Goal: Information Seeking & Learning: Learn about a topic

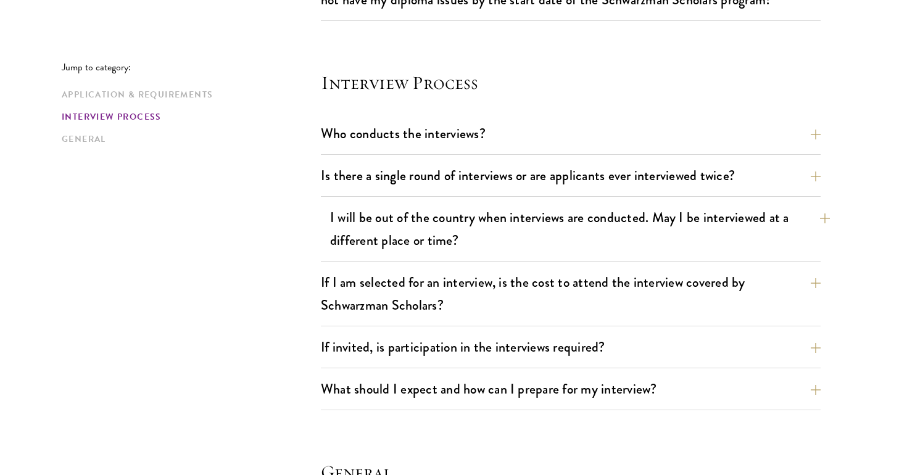
scroll to position [1371, 0]
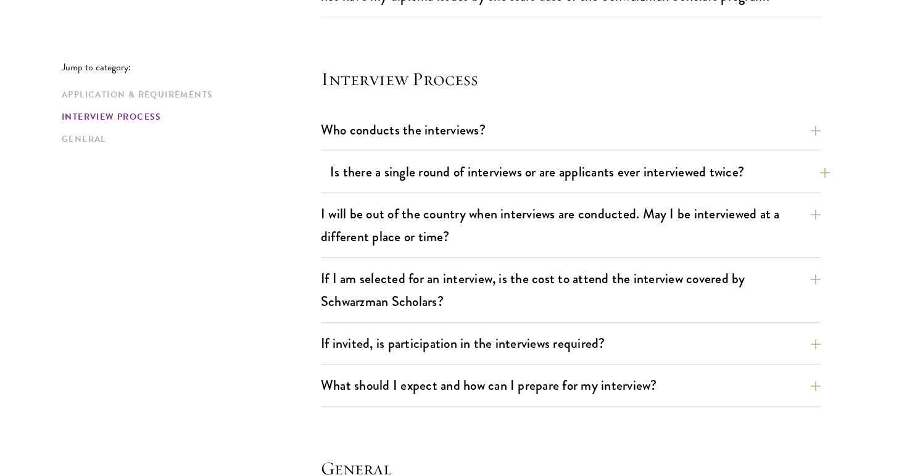
click at [343, 166] on button "Is there a single round of interviews or are applicants ever interviewed twice?" at bounding box center [580, 172] width 500 height 28
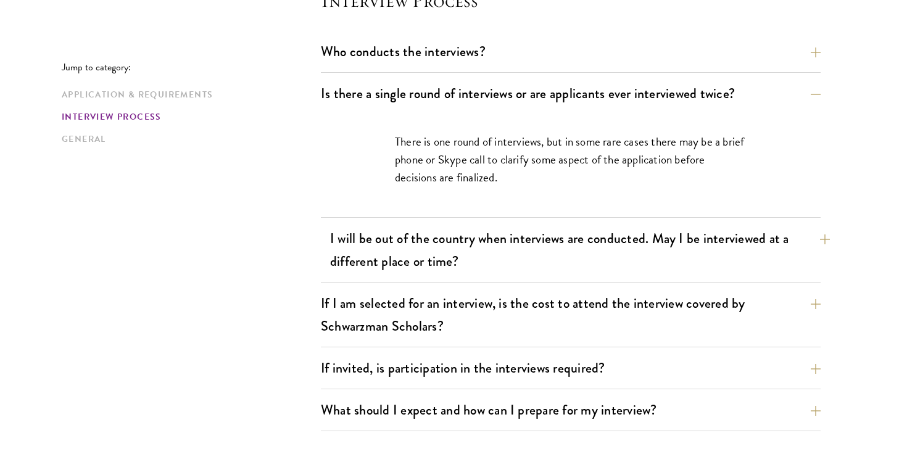
scroll to position [1453, 0]
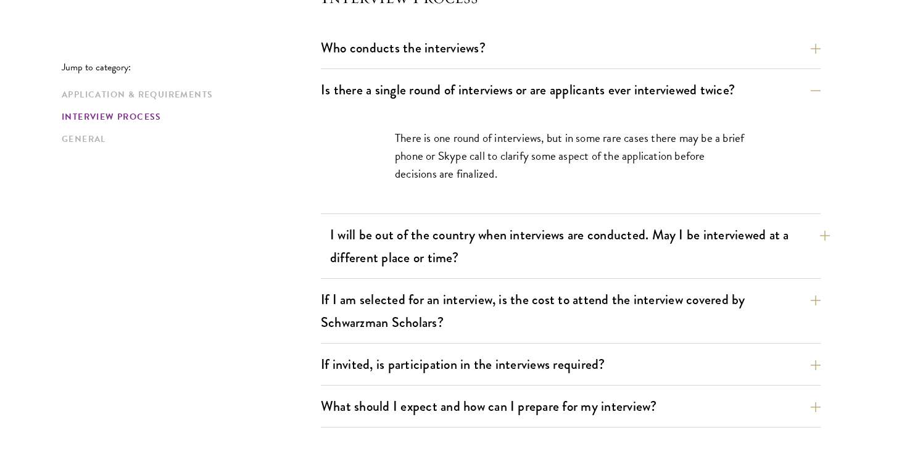
click at [389, 241] on button "I will be out of the country when interviews are conducted. May I be interviewe…" at bounding box center [580, 246] width 500 height 51
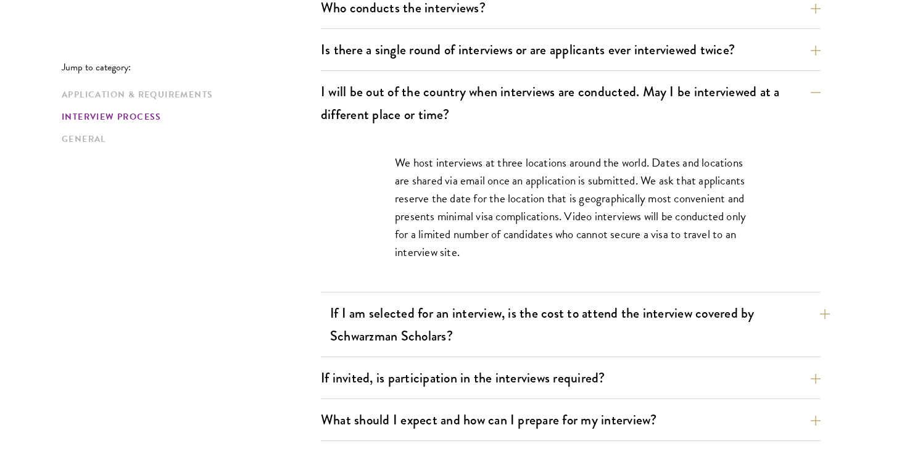
scroll to position [1497, 0]
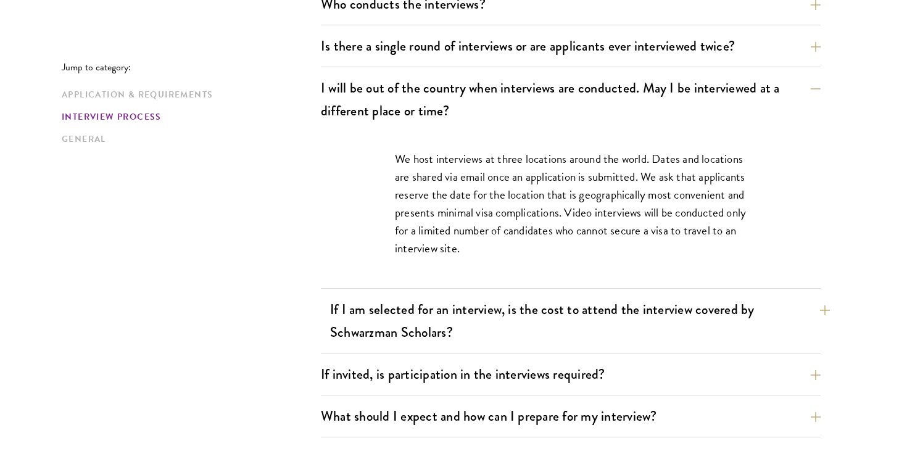
click at [396, 331] on button "If I am selected for an interview, is the cost to attend the interview covered …" at bounding box center [580, 321] width 500 height 51
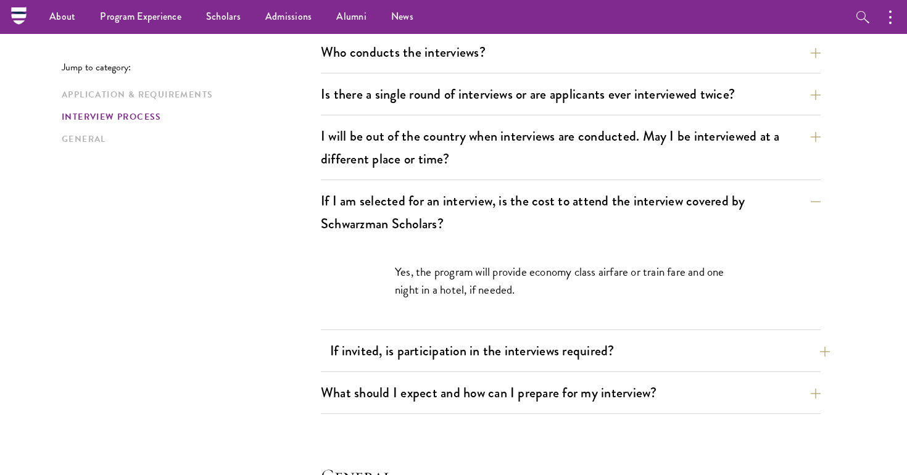
scroll to position [1449, 0]
click at [408, 350] on button "If invited, is participation in the interviews required?" at bounding box center [580, 351] width 500 height 28
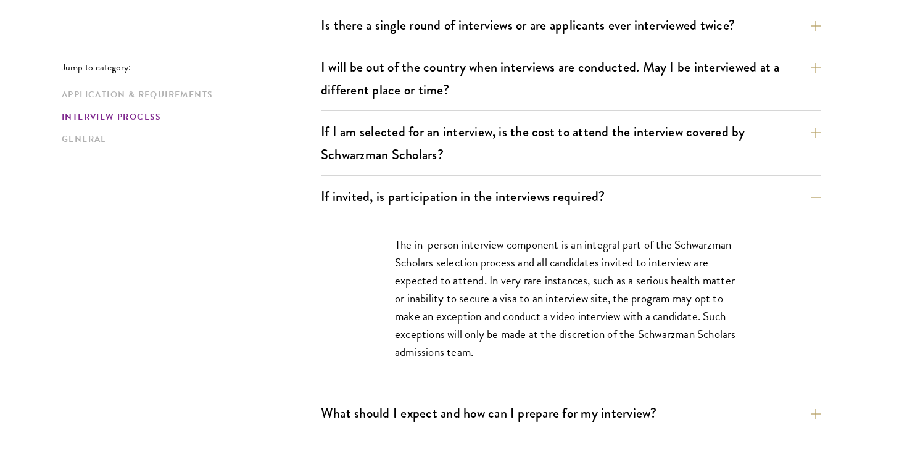
scroll to position [1520, 0]
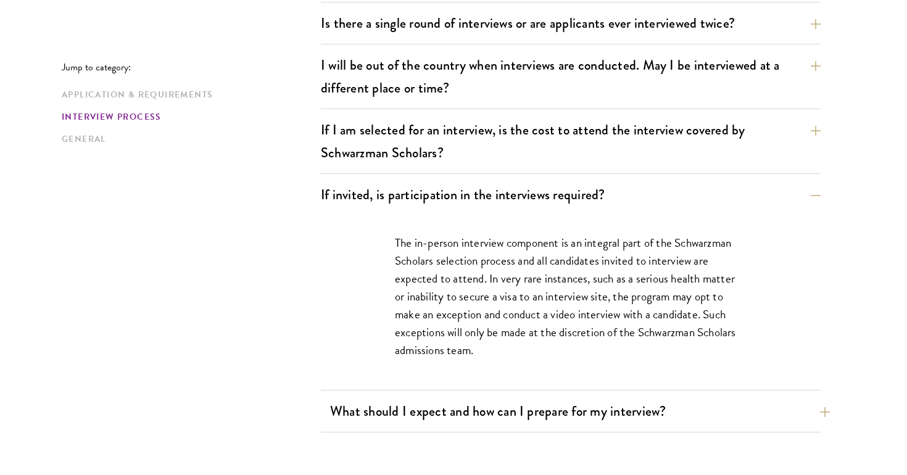
click at [396, 402] on button "What should I expect and how can I prepare for my interview?" at bounding box center [580, 412] width 500 height 28
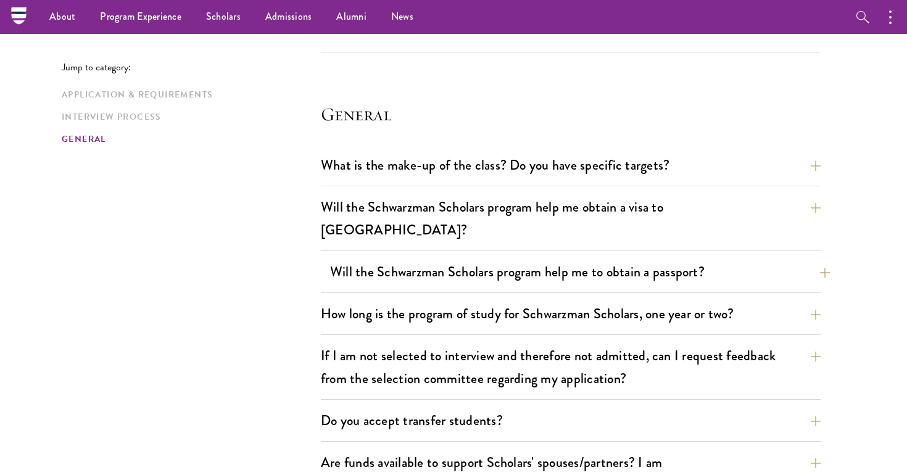
scroll to position [2517, 0]
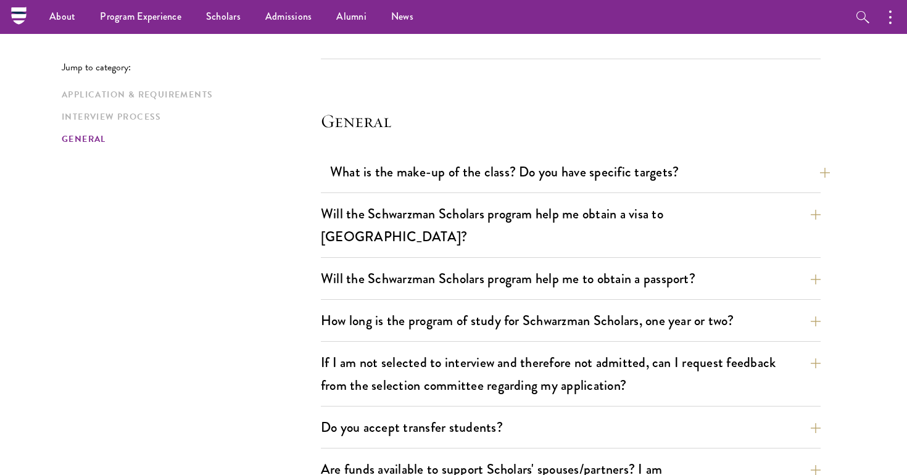
click at [355, 166] on button "What is the make-up of the class? Do you have specific targets?" at bounding box center [580, 172] width 500 height 28
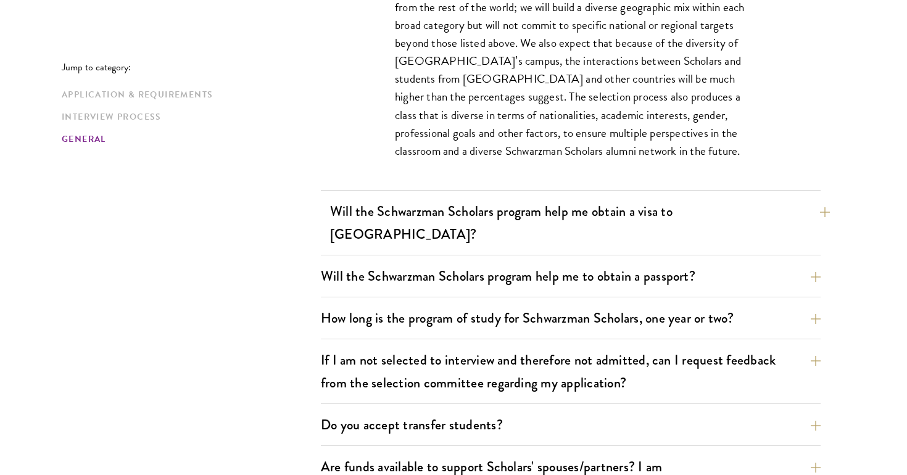
scroll to position [1969, 0]
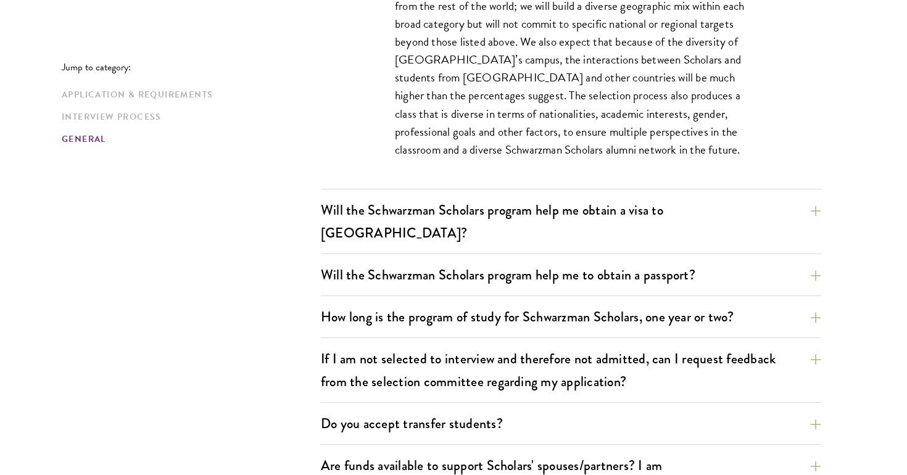
click at [447, 225] on div "Will the Schwarzman Scholars program help me obtain a visa to [GEOGRAPHIC_DATA]…" at bounding box center [571, 225] width 500 height 58
click at [439, 209] on button "Will the Schwarzman Scholars program help me obtain a visa to [GEOGRAPHIC_DATA]?" at bounding box center [580, 221] width 500 height 51
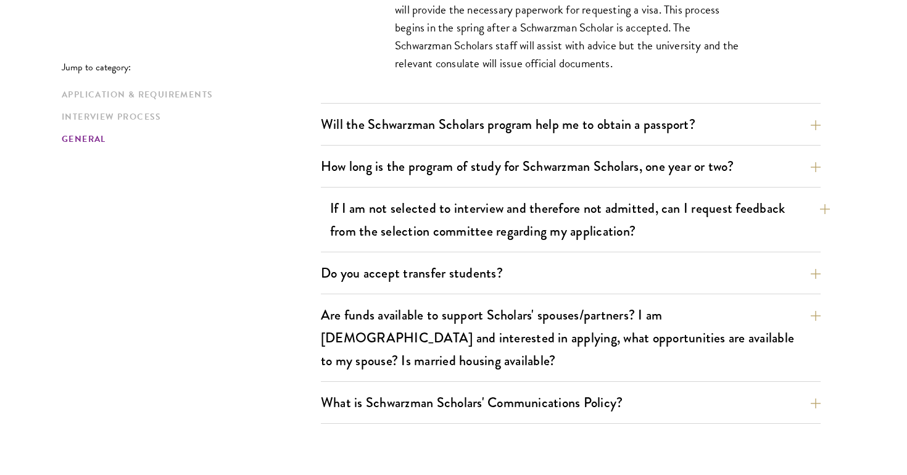
scroll to position [2022, 0]
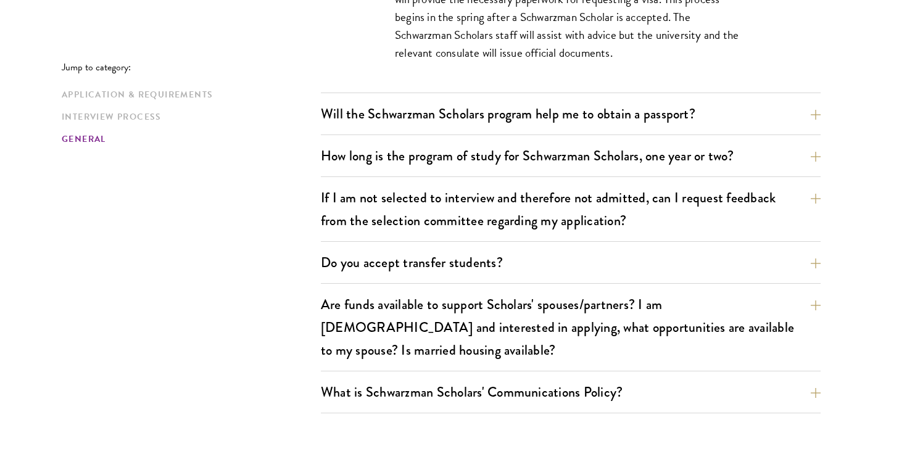
click at [372, 142] on button "How long is the program of study for Schwarzman Scholars, one year or two?" at bounding box center [571, 156] width 500 height 28
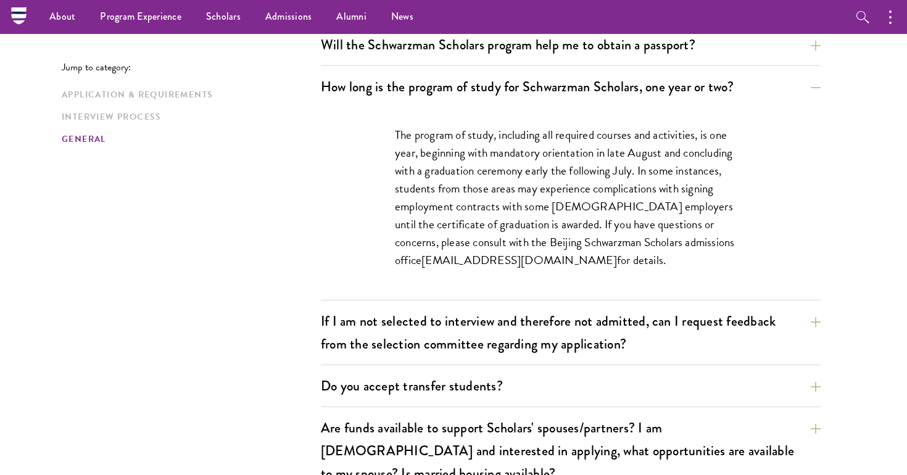
scroll to position [1880, 0]
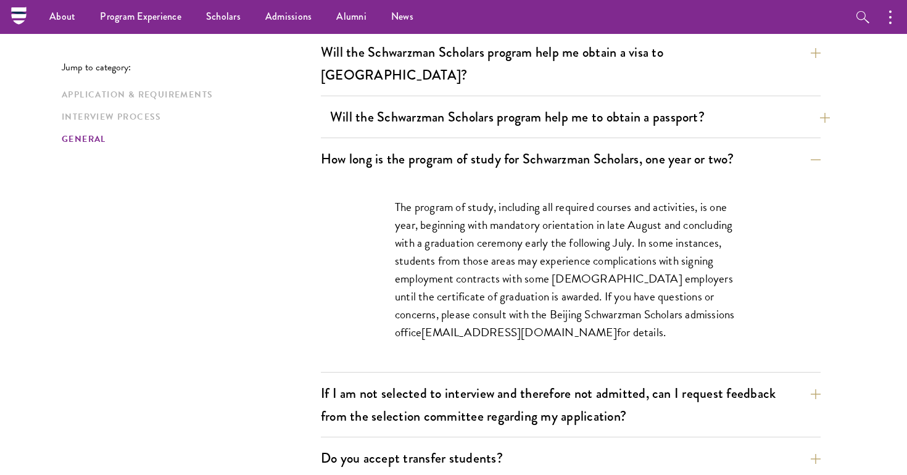
click at [370, 103] on button "Will the Schwarzman Scholars program help me to obtain a passport?" at bounding box center [580, 117] width 500 height 28
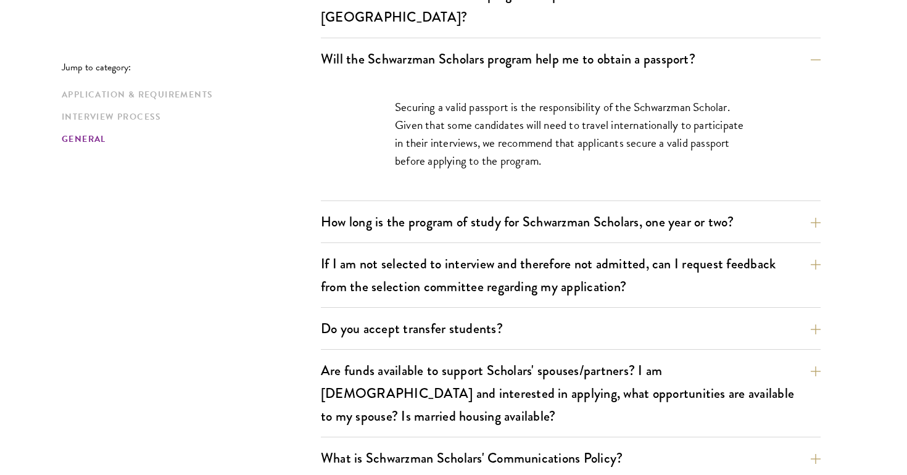
scroll to position [1939, 0]
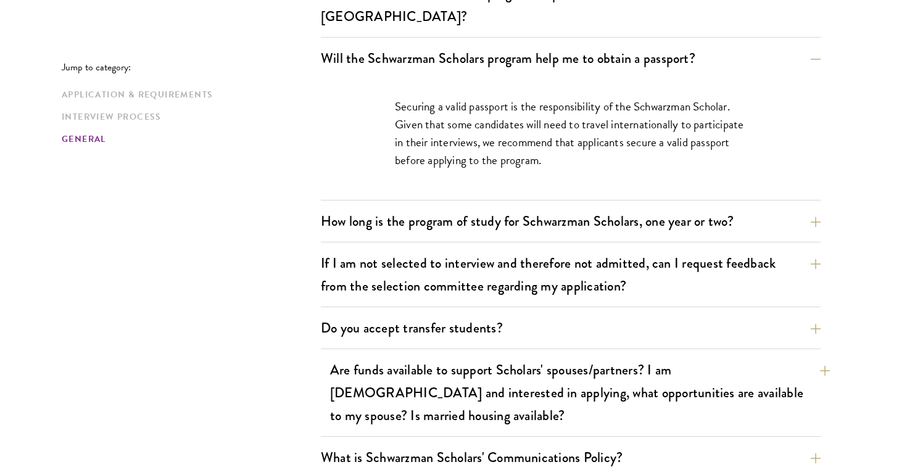
click at [458, 356] on button "Are funds available to support Scholars' spouses/partners? I am [DEMOGRAPHIC_DA…" at bounding box center [580, 392] width 500 height 73
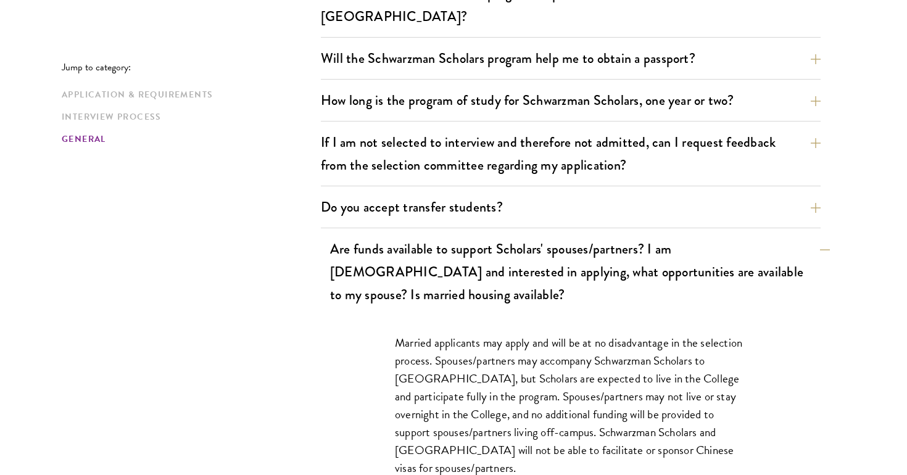
click at [388, 245] on button "Are funds available to support Scholars' spouses/partners? I am [DEMOGRAPHIC_DA…" at bounding box center [580, 271] width 500 height 73
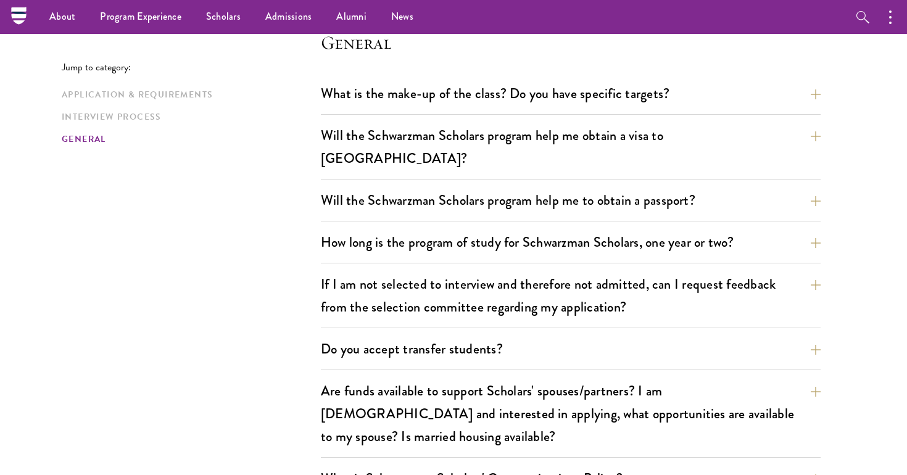
scroll to position [1792, 0]
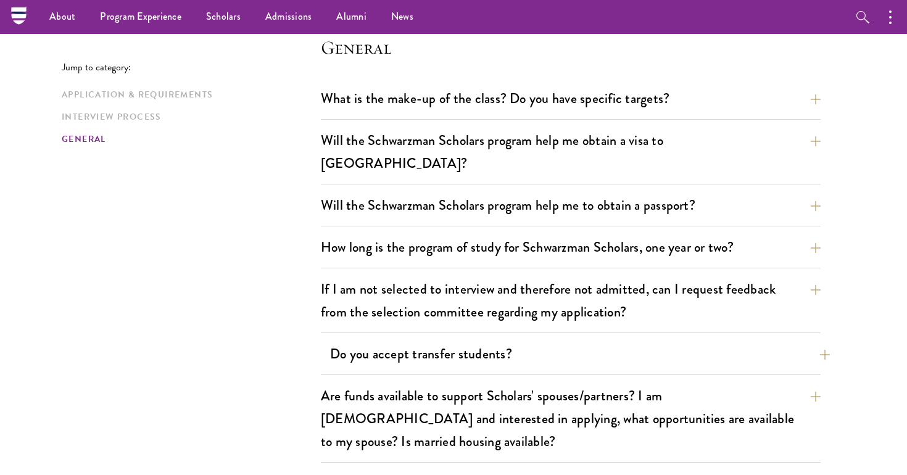
click at [390, 340] on button "Do you accept transfer students?" at bounding box center [580, 354] width 500 height 28
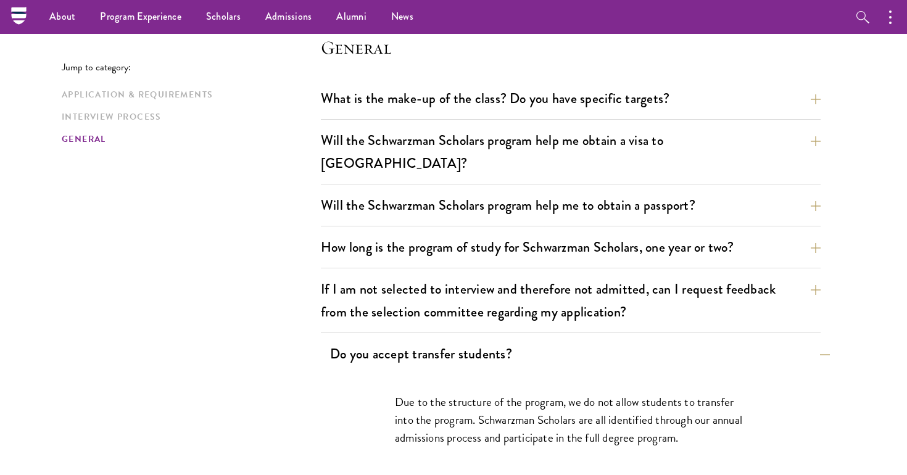
click at [399, 340] on button "Do you accept transfer students?" at bounding box center [580, 354] width 500 height 28
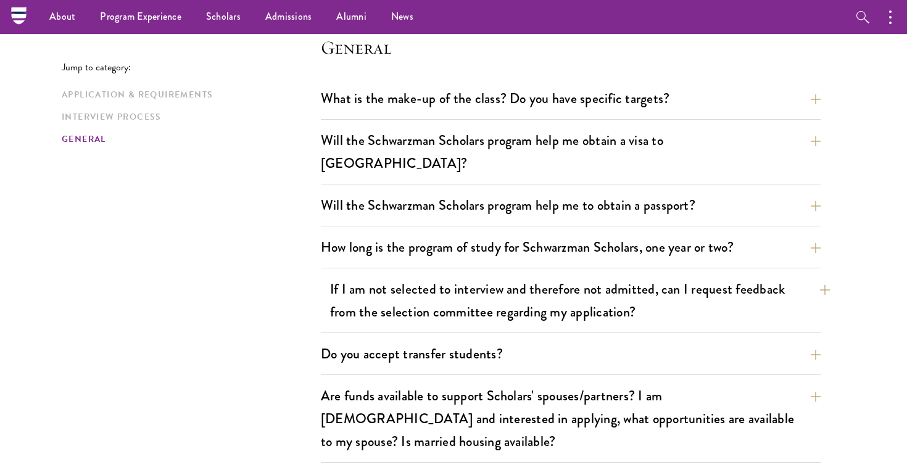
click at [381, 288] on button "If I am not selected to interview and therefore not admitted, can I request fee…" at bounding box center [580, 300] width 500 height 51
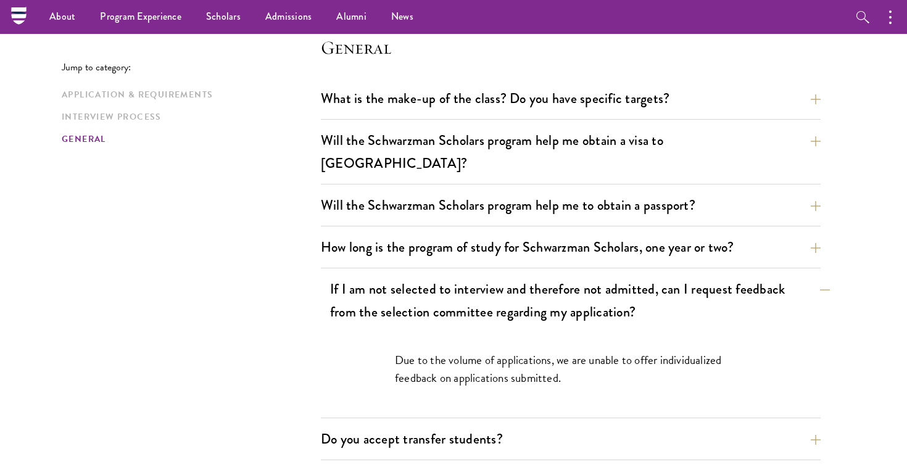
click at [381, 288] on button "If I am not selected to interview and therefore not admitted, can I request fee…" at bounding box center [580, 300] width 500 height 51
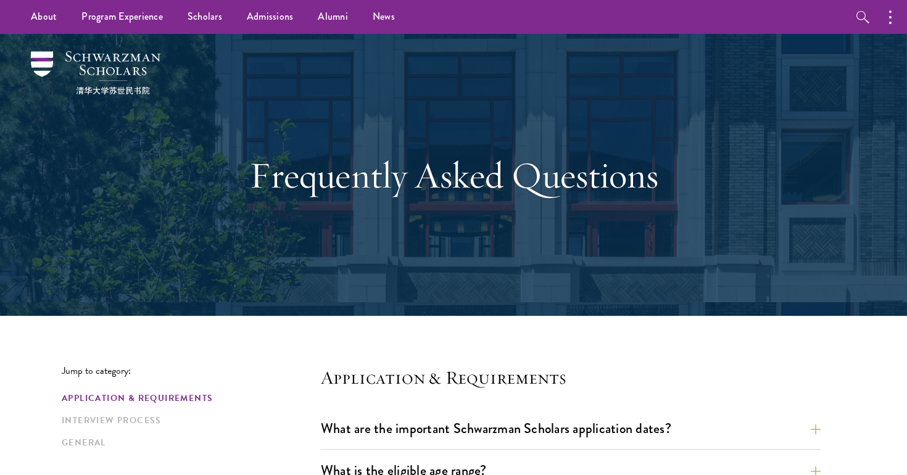
scroll to position [0, 0]
click at [282, 164] on h1 "Frequently Asked Questions" at bounding box center [454, 175] width 426 height 44
click at [132, 60] on img at bounding box center [96, 72] width 130 height 43
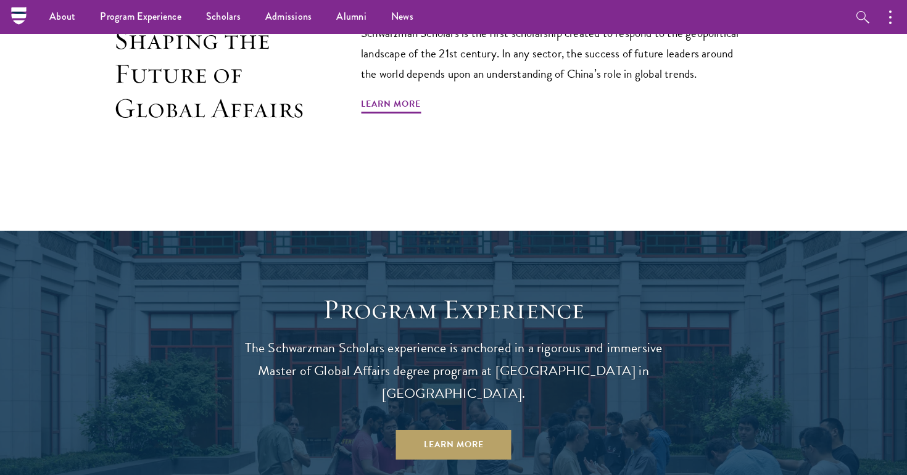
scroll to position [764, 0]
